Goal: Task Accomplishment & Management: Manage account settings

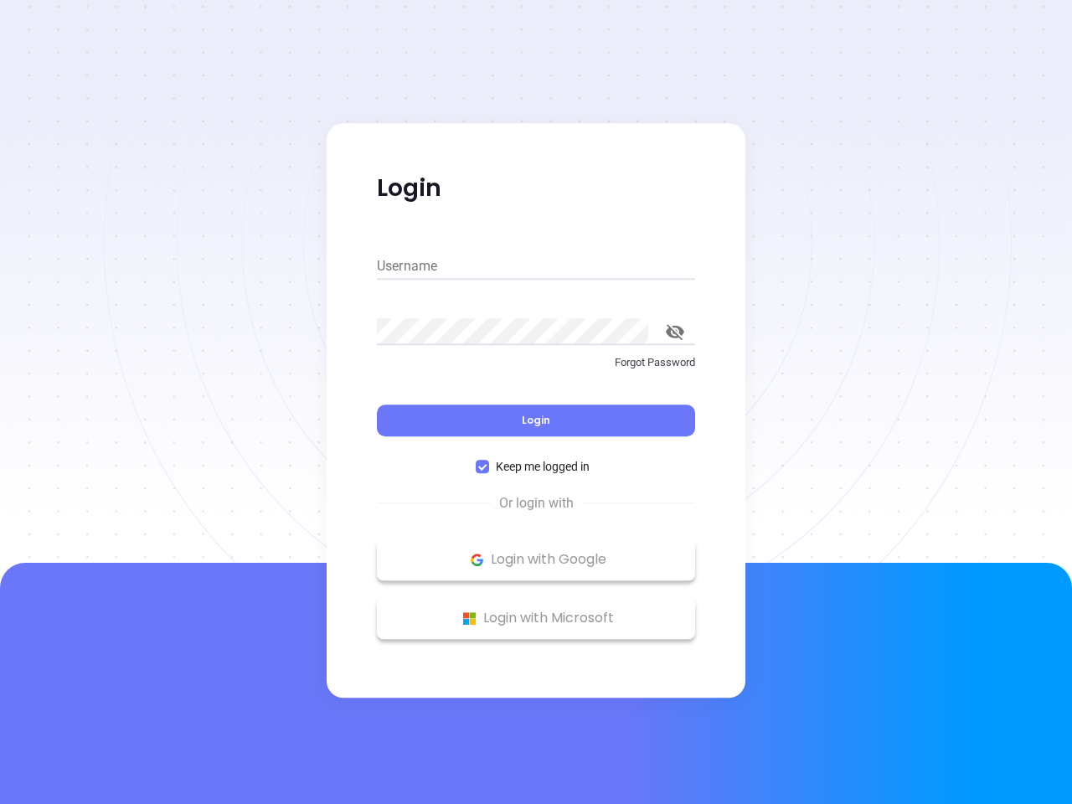
click at [536, 402] on div "Login" at bounding box center [536, 410] width 318 height 52
click at [536, 266] on input "Username" at bounding box center [536, 266] width 318 height 27
click at [675, 332] on icon "toggle password visibility" at bounding box center [675, 332] width 18 height 16
click at [536, 420] on span "Login" at bounding box center [536, 420] width 28 height 14
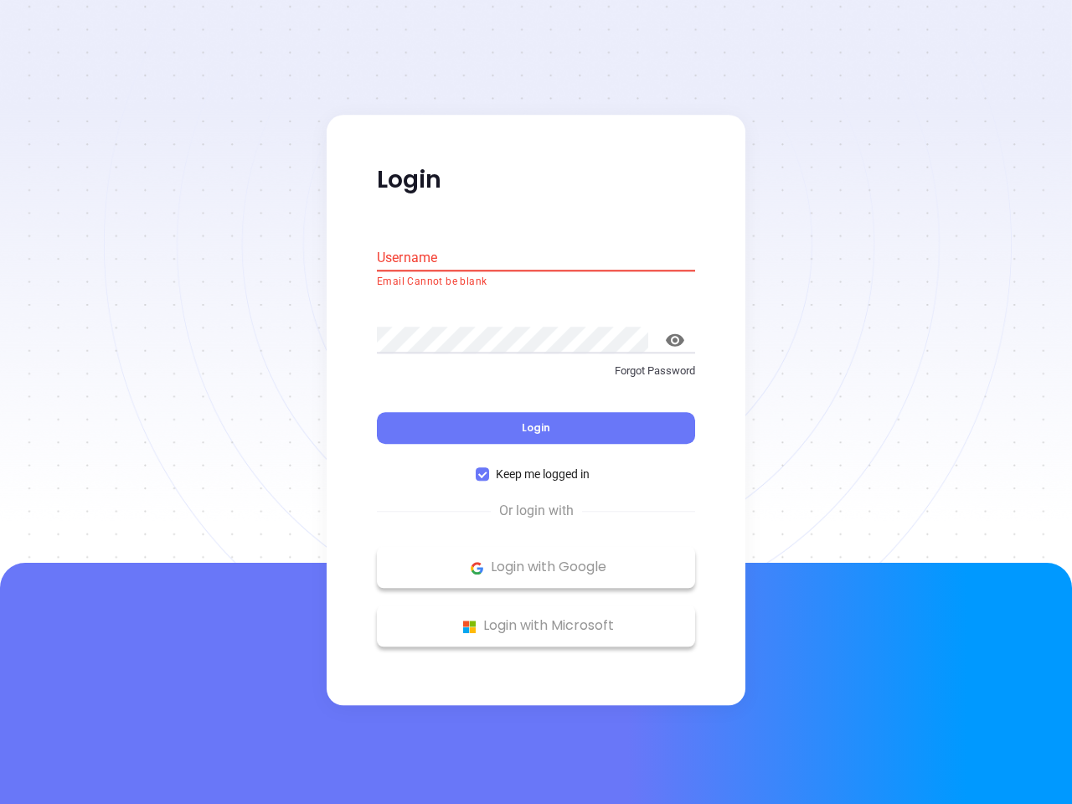
click at [536, 467] on span "Keep me logged in" at bounding box center [542, 475] width 107 height 18
click at [489, 468] on input "Keep me logged in" at bounding box center [482, 474] width 13 height 13
checkbox input "false"
click at [536, 559] on p "Login with Google" at bounding box center [536, 567] width 302 height 25
click at [536, 618] on p "Login with Microsoft" at bounding box center [536, 626] width 302 height 25
